Goal: Transaction & Acquisition: Purchase product/service

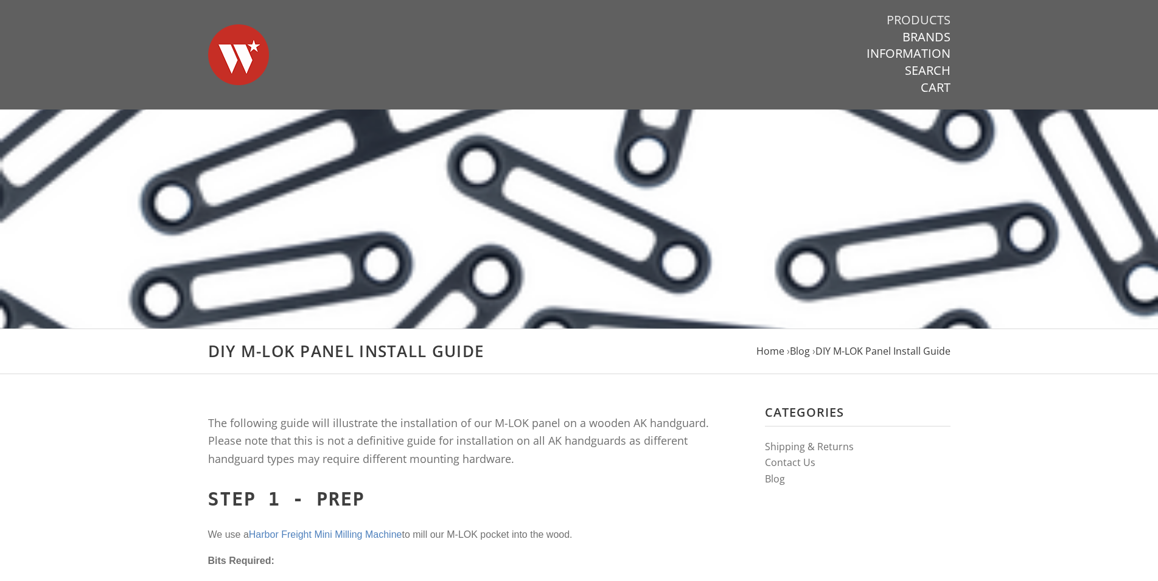
click at [916, 15] on link "Products" at bounding box center [919, 20] width 64 height 16
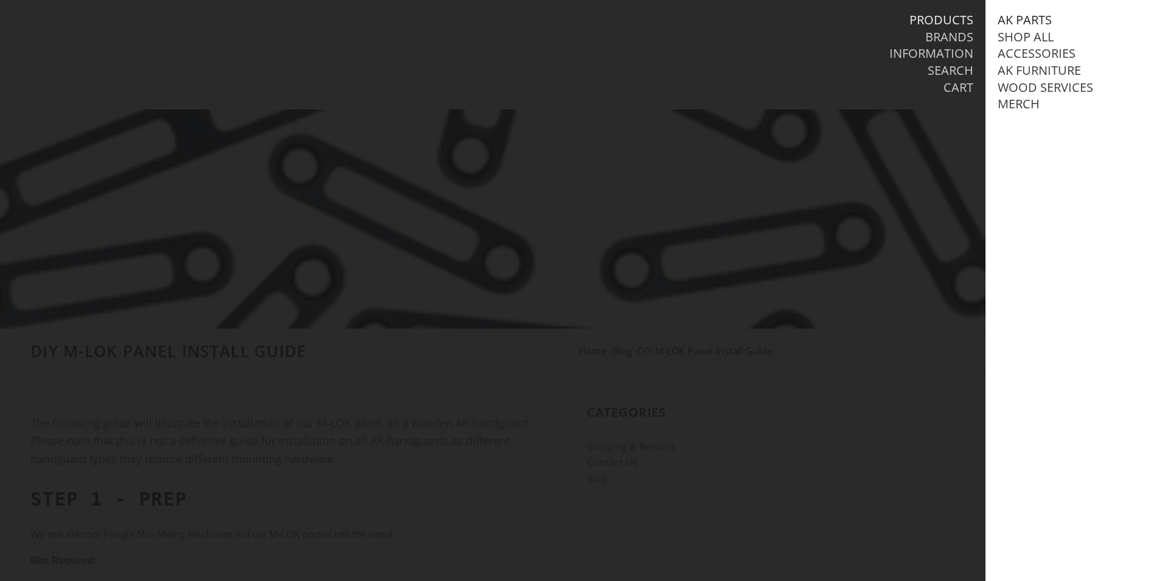
click at [1020, 17] on link "AK Parts" at bounding box center [1025, 20] width 54 height 16
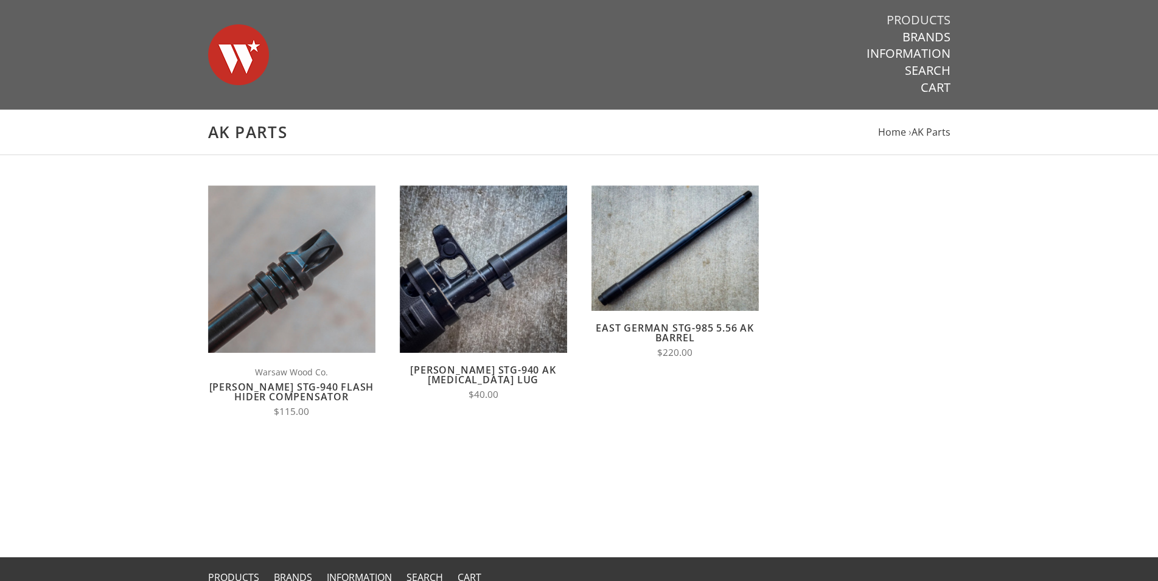
click at [913, 14] on link "Products" at bounding box center [919, 20] width 64 height 16
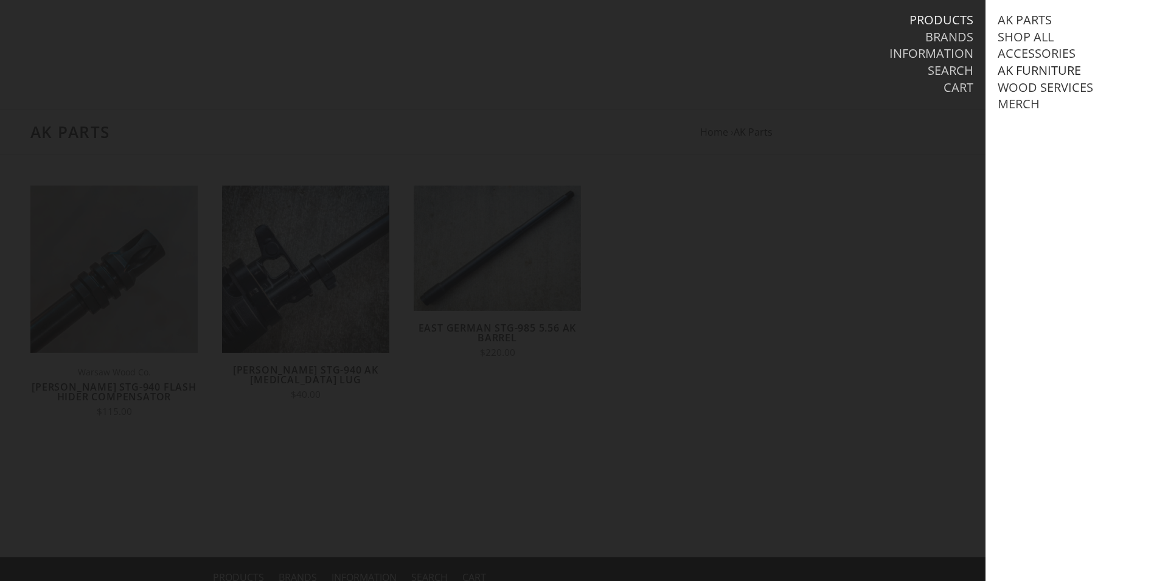
click at [1040, 68] on link "AK Furniture" at bounding box center [1039, 71] width 83 height 16
click at [1062, 83] on link "View all AK Furniture" at bounding box center [1079, 88] width 138 height 16
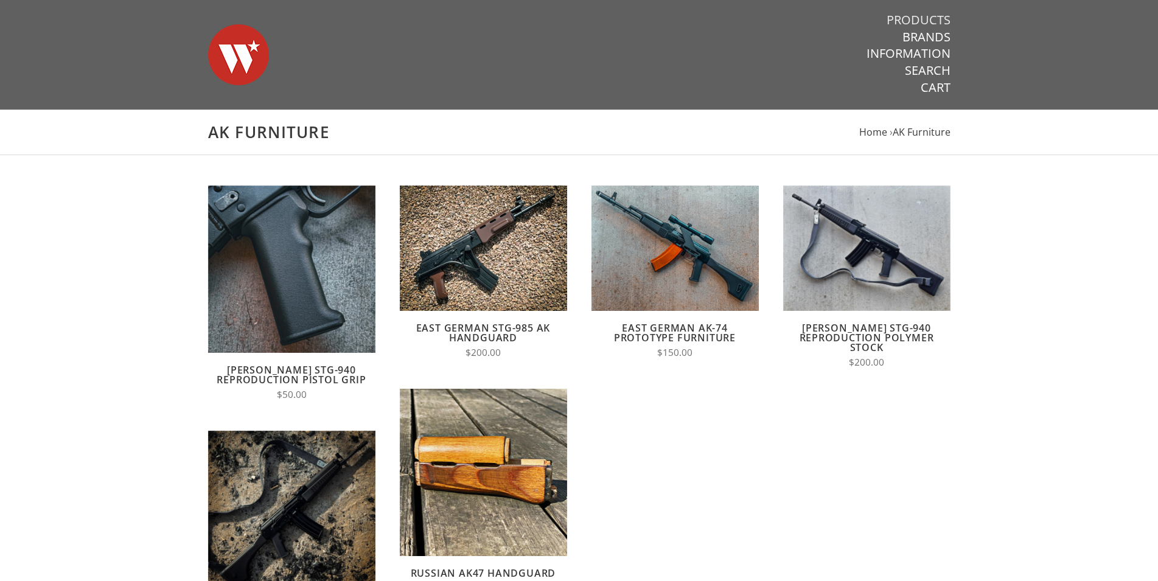
click at [929, 18] on link "Products" at bounding box center [919, 20] width 64 height 16
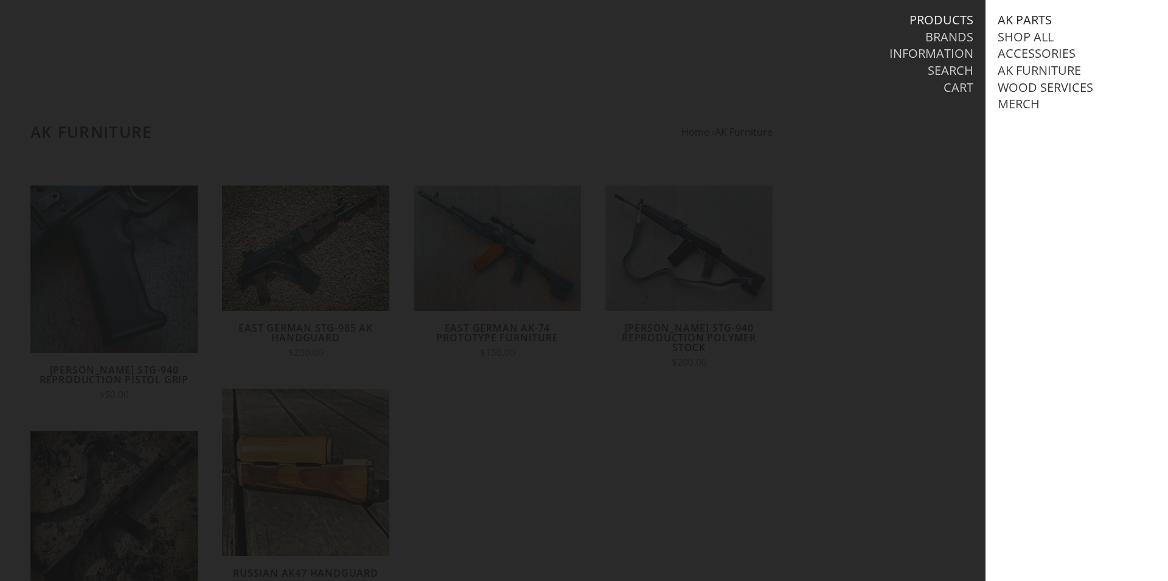
click at [1042, 16] on link "AK Parts" at bounding box center [1025, 20] width 54 height 16
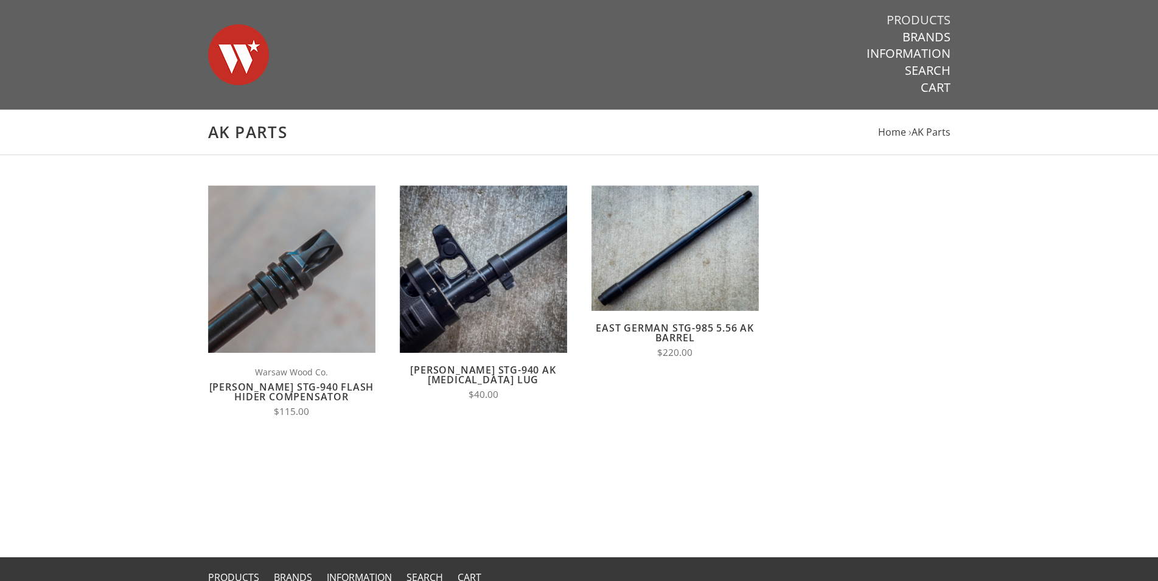
click at [936, 21] on link "Products" at bounding box center [919, 20] width 64 height 16
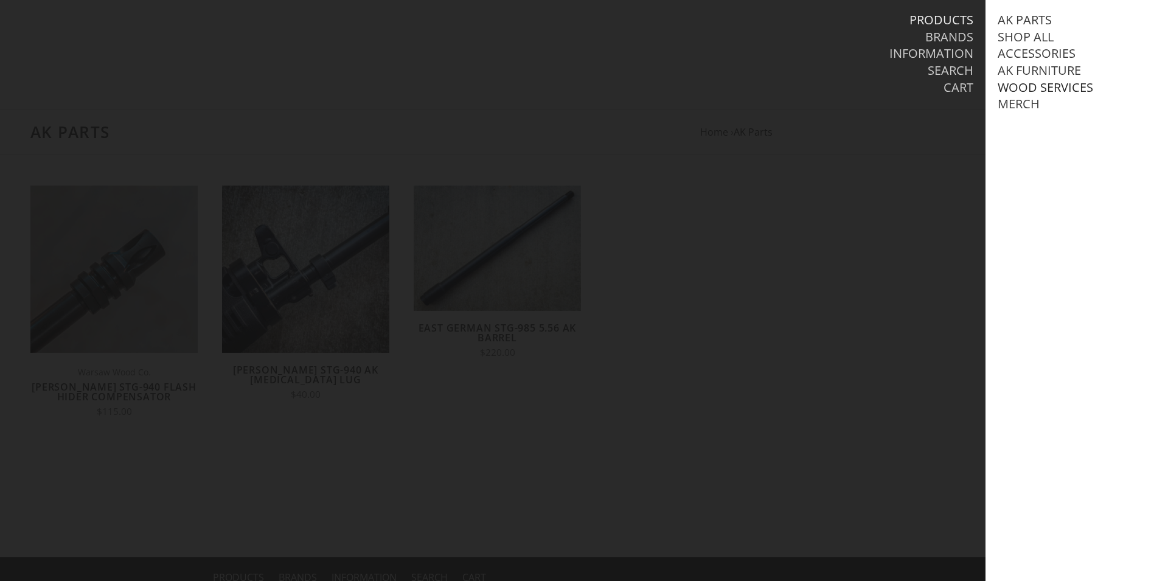
click at [1031, 86] on link "Wood Services" at bounding box center [1046, 88] width 96 height 16
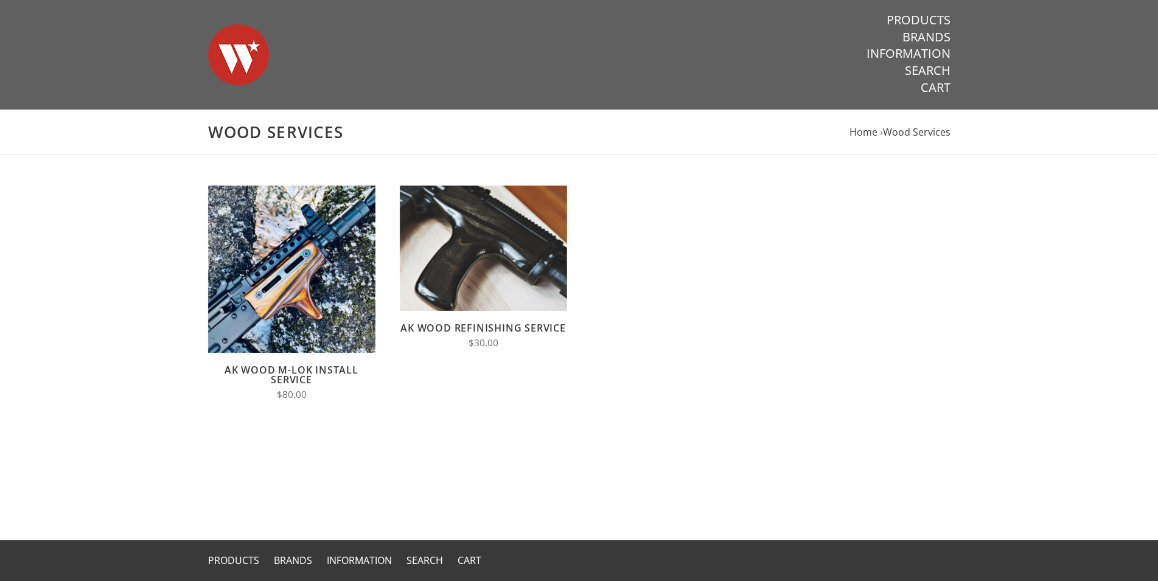
click at [347, 372] on link "AK Wood M-LOK Install Service" at bounding box center [292, 374] width 134 height 23
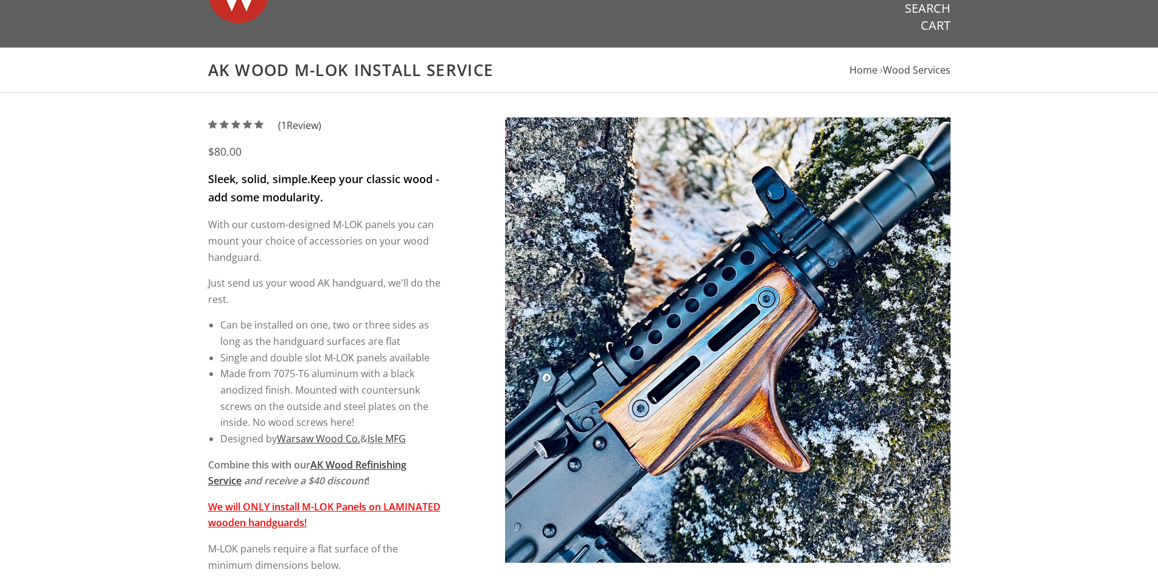
scroll to position [310, 0]
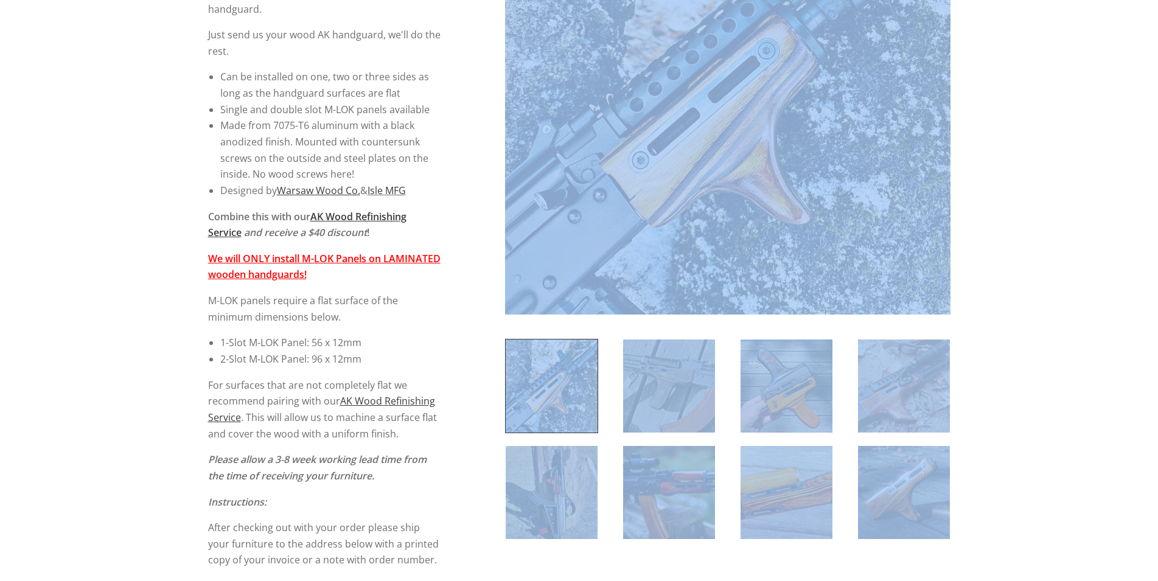
drag, startPoint x: 353, startPoint y: 364, endPoint x: 183, endPoint y: 335, distance: 172.9
click at [184, 335] on div "5 / 5 ( 1 Review) $80.00 Sleek, solid, simple. Keep your classic wood - add som…" at bounding box center [579, 431] width 1158 height 1173
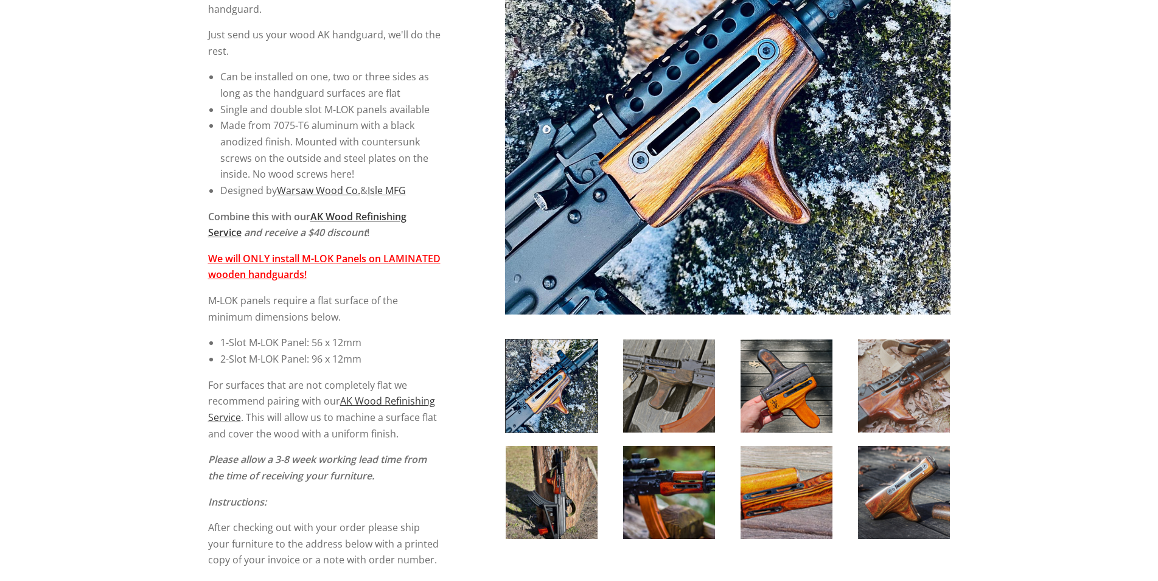
click at [182, 335] on div "5 / 5 ( 1 Review) $80.00 Sleek, solid, simple. Keep your classic wood - add som…" at bounding box center [579, 431] width 1158 height 1173
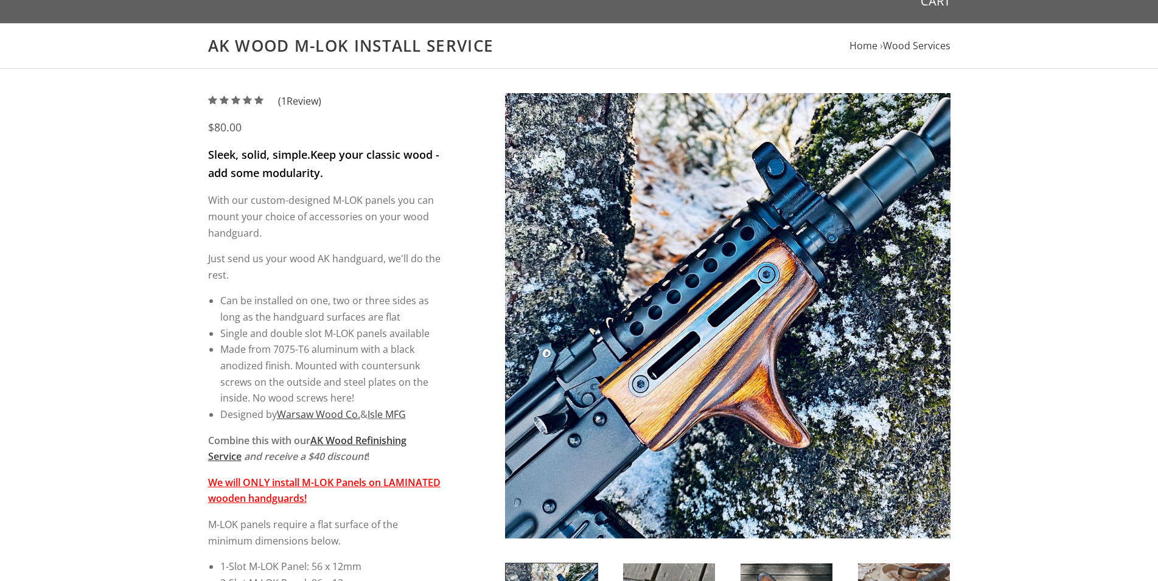
scroll to position [0, 0]
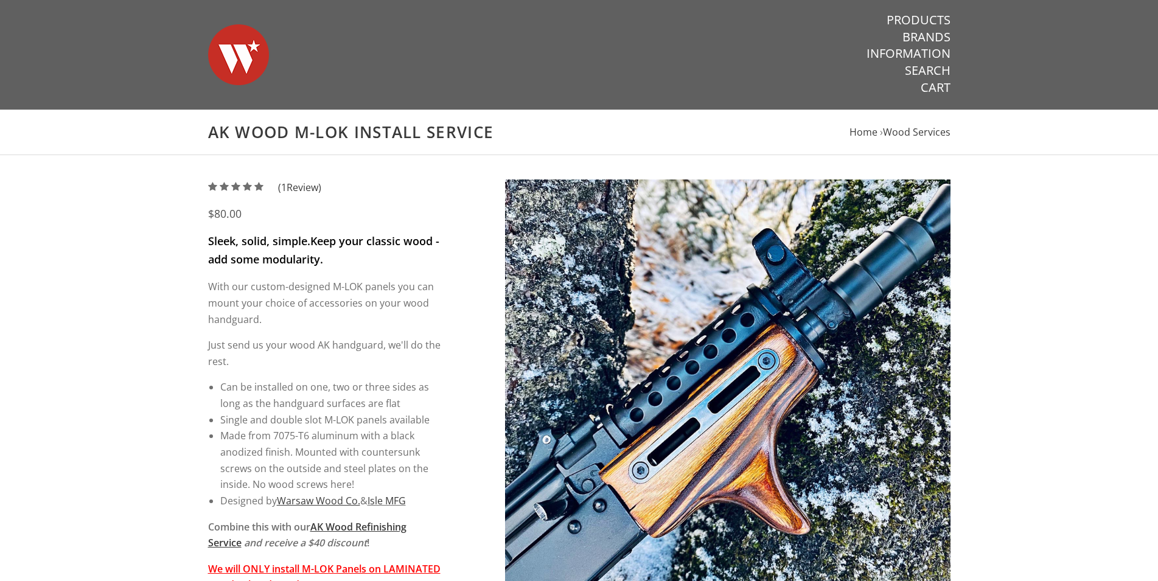
drag, startPoint x: 966, startPoint y: 152, endPoint x: 972, endPoint y: 158, distance: 8.6
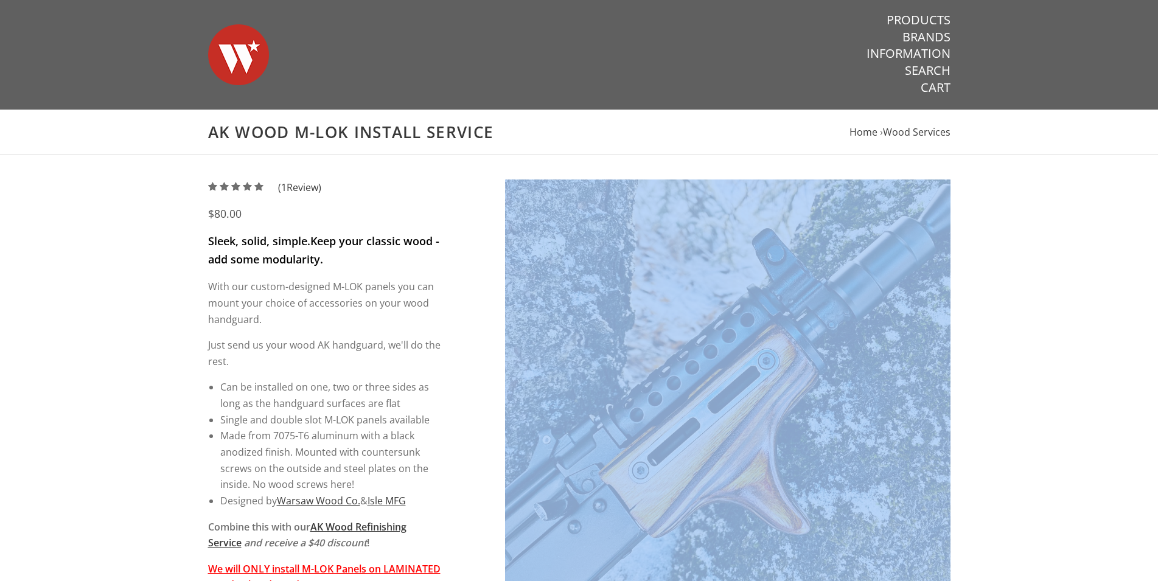
drag, startPoint x: 1103, startPoint y: 253, endPoint x: 1107, endPoint y: 268, distance: 15.2
